Goal: Task Accomplishment & Management: Manage account settings

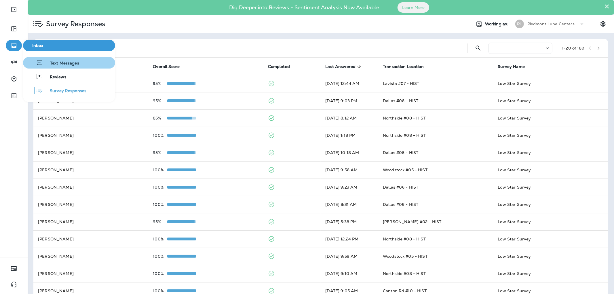
click at [52, 60] on div "Text Messages" at bounding box center [52, 62] width 54 height 7
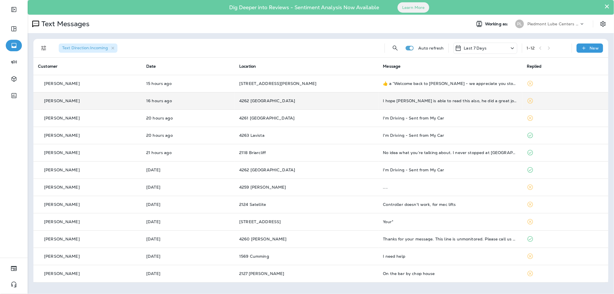
click at [455, 104] on td "I hope [PERSON_NAME] is able to read this also, he did a great job replacing my…" at bounding box center [451, 100] width 144 height 17
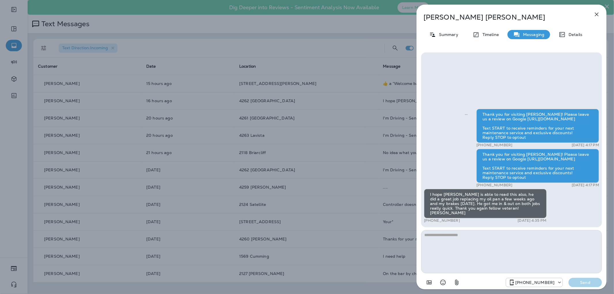
click at [588, 35] on div "Summary Timeline Messaging Details" at bounding box center [512, 34] width 190 height 9
click at [578, 34] on p "Details" at bounding box center [574, 34] width 17 height 5
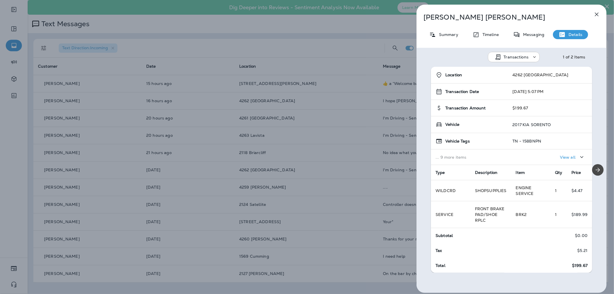
click at [199, 71] on div "[PERSON_NAME] Summary Timeline Messaging Details Transactions 1 of 2 Items Loca…" at bounding box center [307, 147] width 614 height 294
